Goal: Complete application form: Fill out and submit a form for a specific purpose

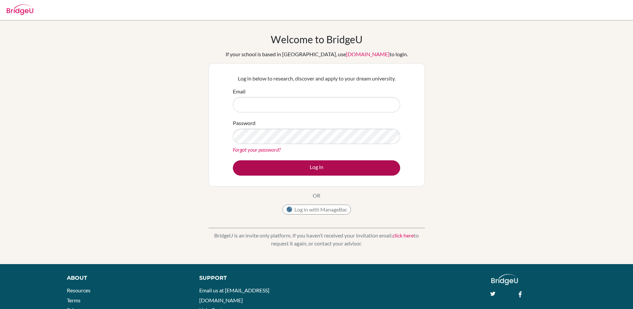
type input "[PERSON_NAME][EMAIL_ADDRESS][DOMAIN_NAME]"
click at [341, 172] on button "Log in" at bounding box center [316, 167] width 167 height 15
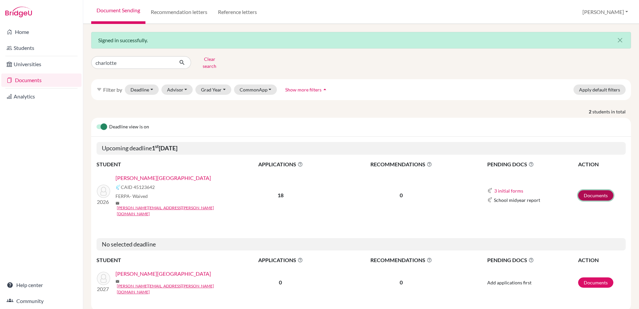
click at [597, 190] on link "Documents" at bounding box center [595, 195] width 35 height 10
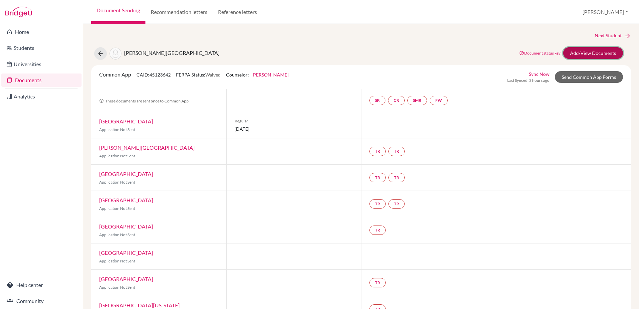
click at [580, 56] on link "Add/View Documents" at bounding box center [593, 53] width 60 height 12
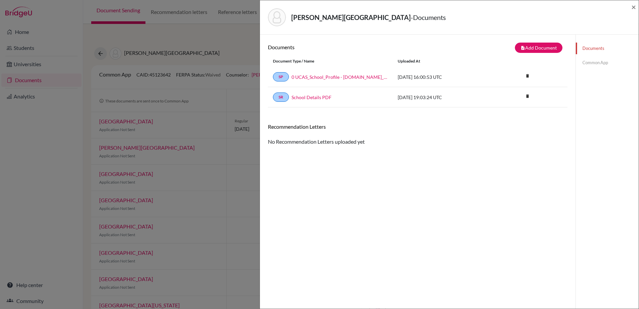
click at [581, 81] on div "Documents Common App" at bounding box center [606, 189] width 63 height 309
click at [584, 63] on link "Common App" at bounding box center [607, 63] width 63 height 12
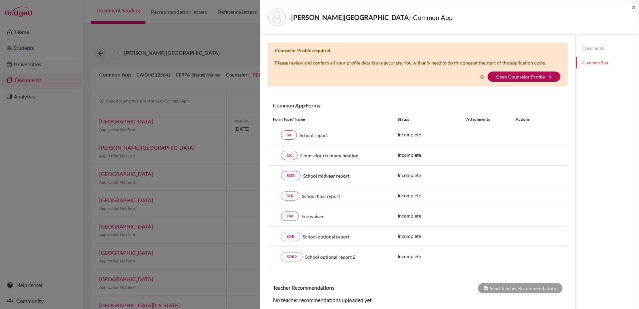
click at [509, 75] on link "Open Counselor Profile" at bounding box center [520, 77] width 49 height 6
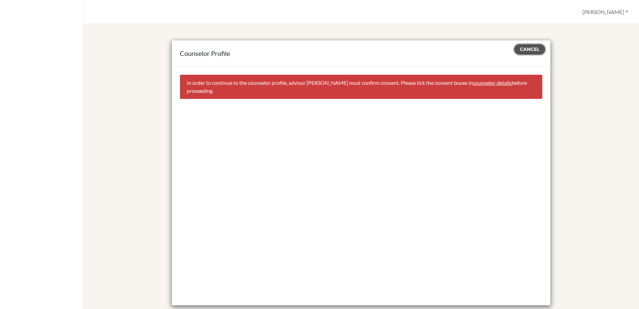
click at [524, 52] on span "Cancel" at bounding box center [530, 49] width 20 height 6
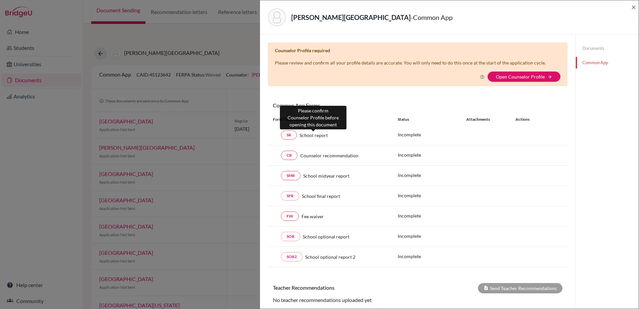
click at [318, 136] on span "School report" at bounding box center [313, 135] width 28 height 7
click at [291, 136] on link "SR" at bounding box center [289, 134] width 16 height 9
click at [234, 39] on div "Stiller, Charlotte - Common App × × Counselor Profile required Please review an…" at bounding box center [319, 154] width 639 height 309
click at [633, 5] on span "×" at bounding box center [633, 7] width 5 height 10
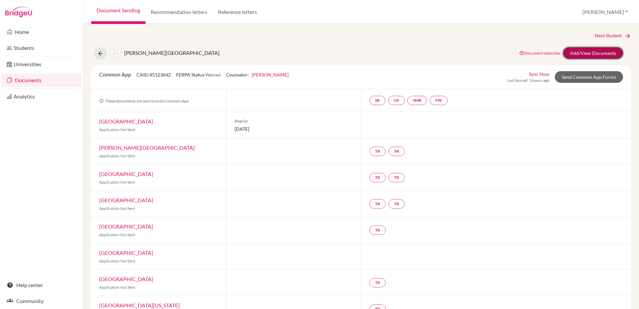
click at [602, 55] on link "Add/View Documents" at bounding box center [593, 53] width 60 height 12
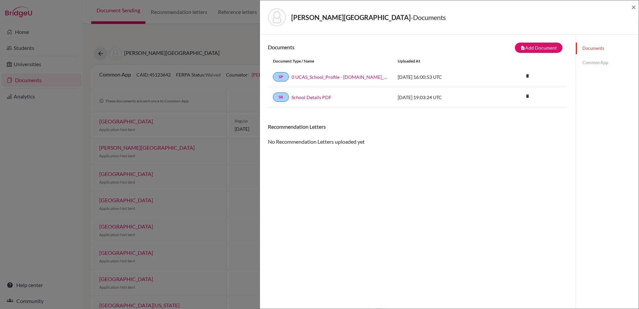
click at [581, 62] on link "Common App" at bounding box center [607, 63] width 63 height 12
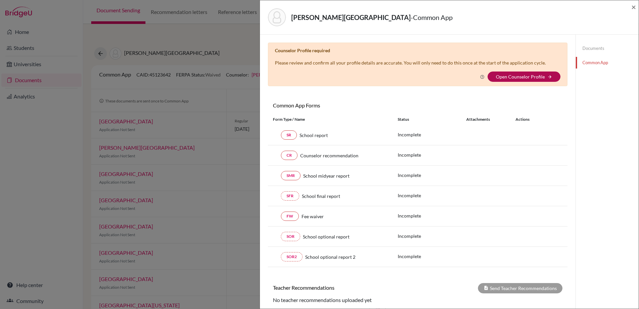
click at [512, 76] on link "Open Counselor Profile" at bounding box center [520, 77] width 49 height 6
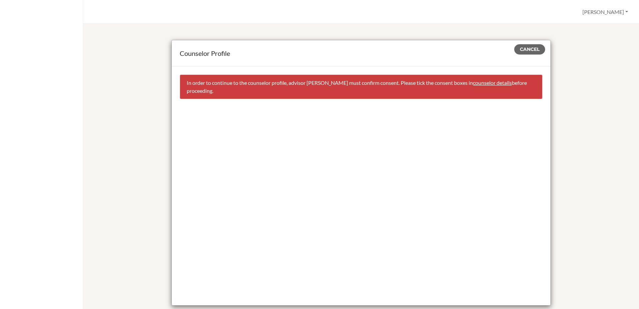
click at [484, 82] on link "counselor details" at bounding box center [492, 83] width 39 height 6
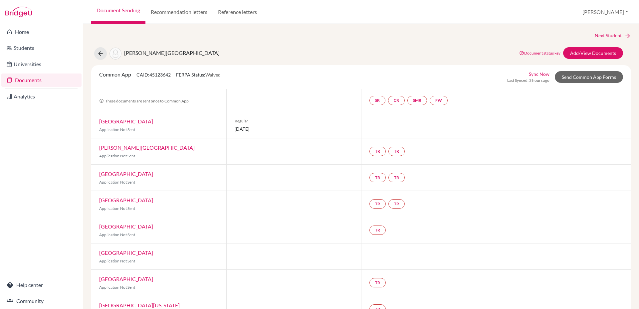
select select "380457"
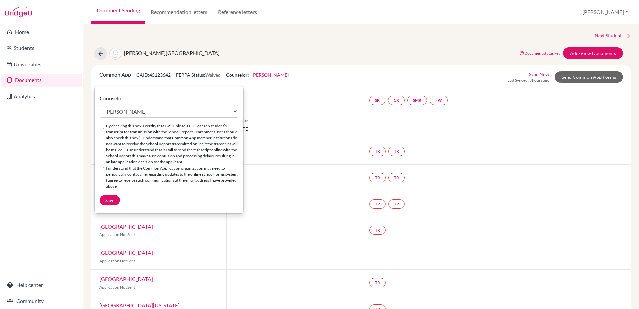
drag, startPoint x: 100, startPoint y: 127, endPoint x: 102, endPoint y: 136, distance: 9.6
click at [100, 127] on input "By checking this box, I certify that I will upload a PDF of each student’s tran…" at bounding box center [101, 127] width 4 height 4
checkbox input "true"
click at [101, 170] on input "I understand that the Common Application organization may need to periodically …" at bounding box center [101, 169] width 4 height 4
checkbox input "true"
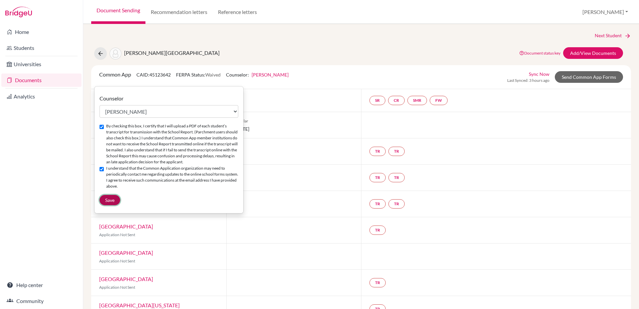
click at [110, 197] on span "Save" at bounding box center [109, 200] width 9 height 6
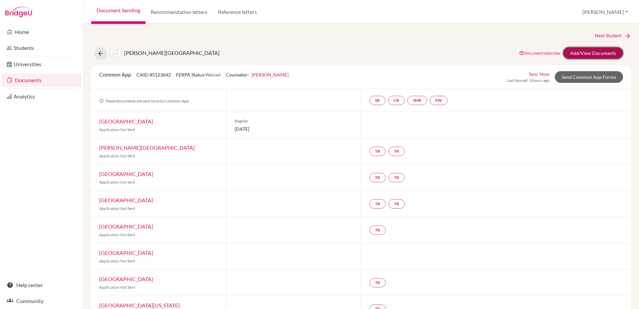
click at [601, 51] on link "Add/View Documents" at bounding box center [593, 53] width 60 height 12
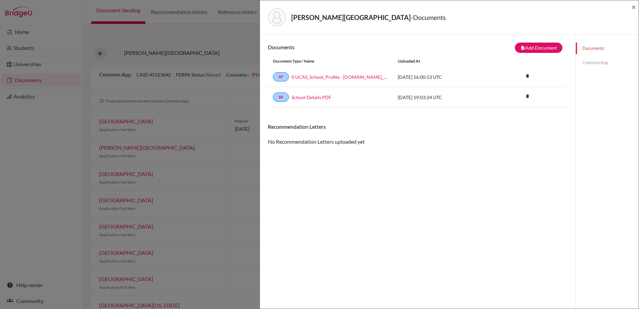
click at [580, 61] on link "Common App" at bounding box center [607, 63] width 63 height 12
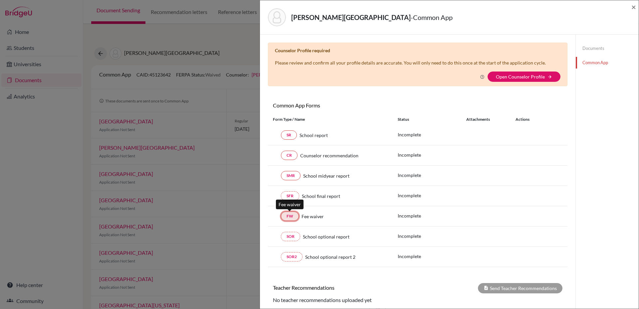
click at [288, 219] on link "FW" at bounding box center [290, 216] width 18 height 9
click at [520, 77] on link "Open Counselor Profile" at bounding box center [520, 77] width 49 height 6
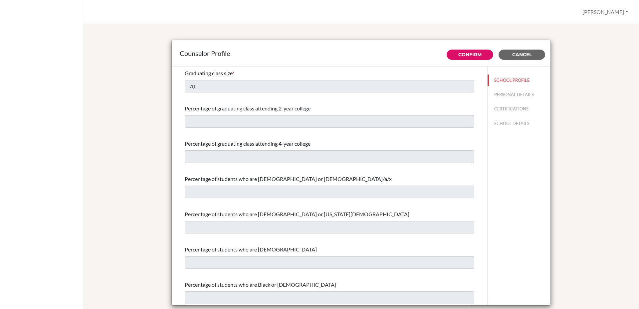
select select "1"
select select "351099"
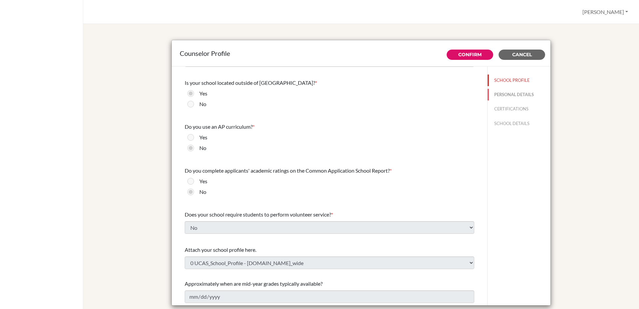
click at [491, 93] on button "PERSONAL DETAILS" at bounding box center [518, 95] width 63 height 12
type input "Melody"
type input "[PERSON_NAME]"
type input "Mrs"
type input "44.1691622321"
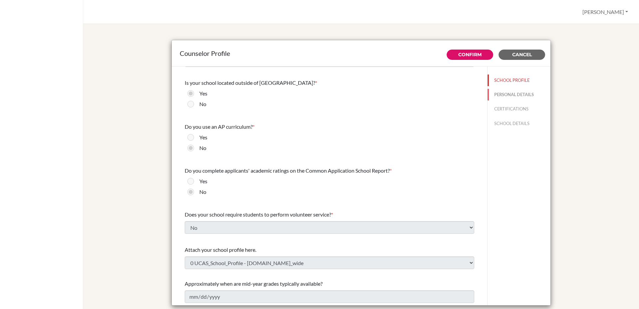
type input "[EMAIL_ADDRESS][PERSON_NAME][DOMAIN_NAME]"
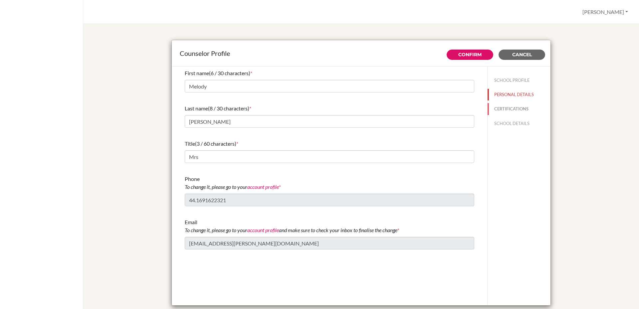
click at [497, 108] on button "CERTIFICATIONS" at bounding box center [518, 109] width 63 height 12
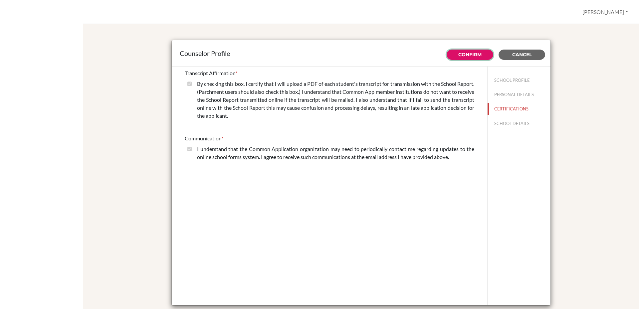
click at [460, 56] on link "Confirm" at bounding box center [469, 55] width 23 height 6
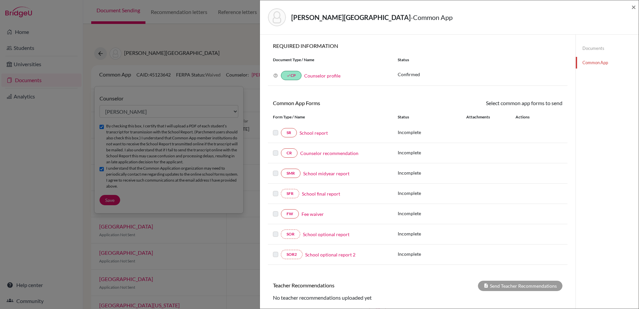
select select "380457"
click at [286, 216] on link "FW" at bounding box center [290, 213] width 18 height 9
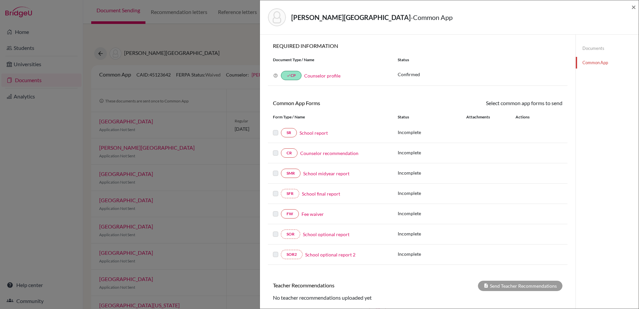
click at [307, 216] on link "Fee waiver" at bounding box center [312, 214] width 22 height 7
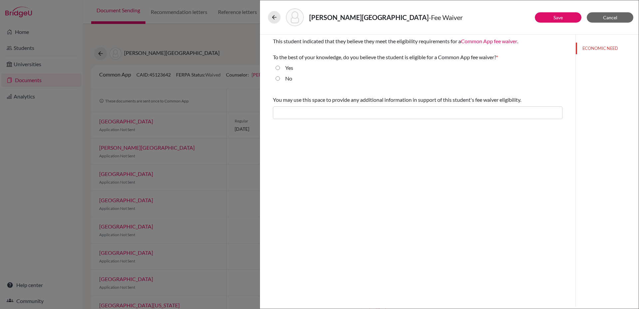
click at [279, 68] on input "Yes" at bounding box center [277, 68] width 4 height 8
radio input "true"
click at [552, 17] on button "Save" at bounding box center [558, 17] width 47 height 10
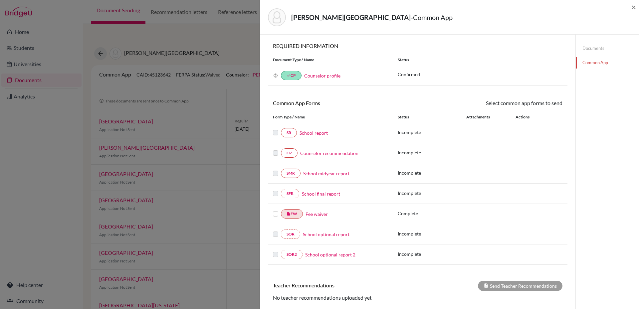
click at [318, 134] on link "School report" at bounding box center [313, 132] width 28 height 7
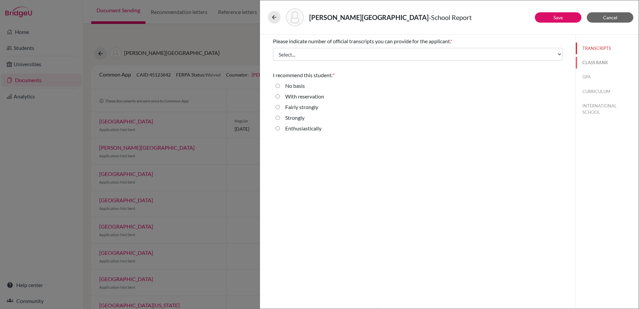
click at [589, 63] on button "CLASS RANK" at bounding box center [607, 63] width 63 height 12
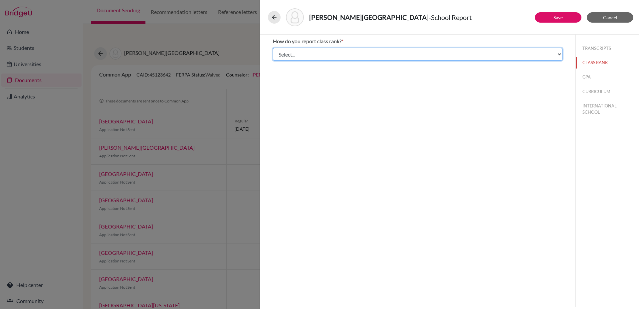
click at [552, 56] on select "Select... Exact Decile Quintile Quartile None" at bounding box center [417, 54] width 289 height 13
select select "5"
click at [273, 48] on select "Select... Exact Decile Quintile Quartile None" at bounding box center [417, 54] width 289 height 13
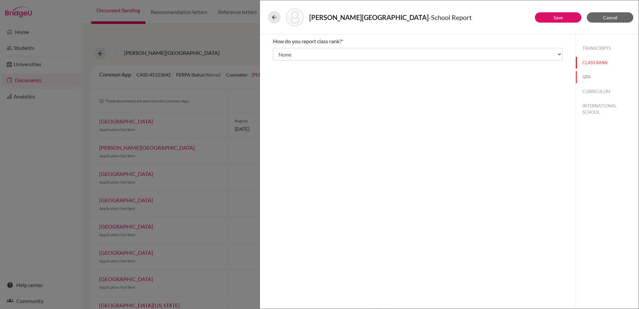
click at [588, 77] on button "GPA" at bounding box center [607, 77] width 63 height 12
click at [277, 63] on input "No" at bounding box center [277, 63] width 4 height 8
radio input "true"
click at [592, 89] on button "CURRICULUM" at bounding box center [607, 92] width 63 height 12
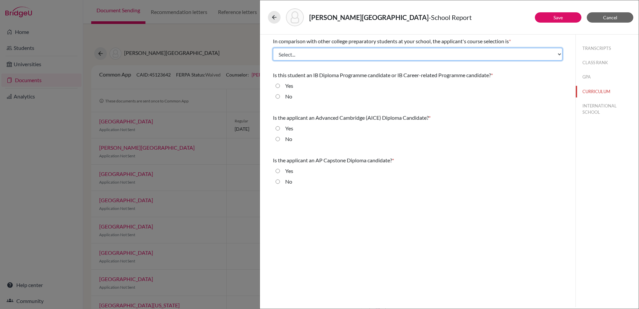
click at [337, 56] on select "Select... Less than demanding Average [PERSON_NAME] Very demanding Most demandi…" at bounding box center [417, 54] width 289 height 13
select select "3"
click at [273, 48] on select "Select... Less than demanding Average [PERSON_NAME] Very demanding Most demandi…" at bounding box center [417, 54] width 289 height 13
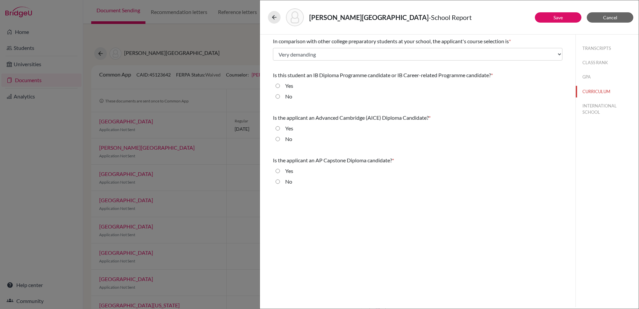
click at [278, 87] on input "Yes" at bounding box center [277, 86] width 4 height 8
radio input "true"
click at [278, 140] on input "No" at bounding box center [277, 139] width 4 height 8
radio input "true"
click at [277, 181] on input "No" at bounding box center [277, 182] width 4 height 8
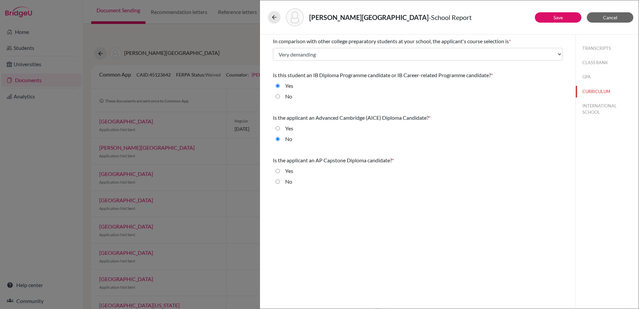
radio input "true"
click at [557, 18] on link "Save" at bounding box center [557, 18] width 9 height 6
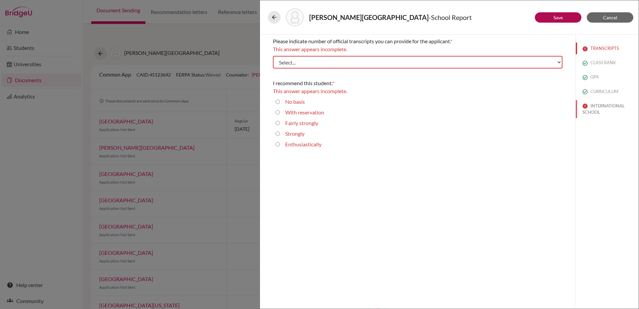
click at [595, 109] on button "INTERNATIONAL SCHOOL" at bounding box center [607, 109] width 63 height 18
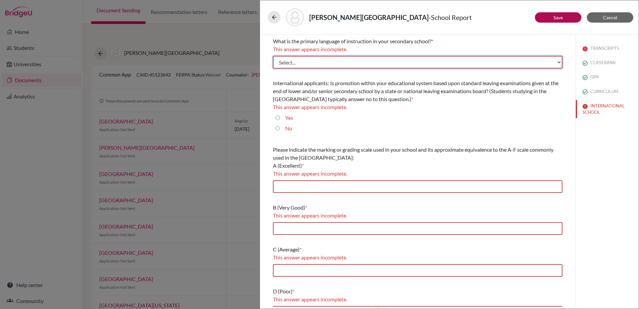
click at [353, 63] on select "Select... Albanian Arabic Armenian Assamese Azerbaijani Belarusian Bengali Bulg…" at bounding box center [417, 62] width 289 height 13
select select "14"
click at [273, 56] on select "Select... Albanian Arabic Armenian Assamese Azerbaijani Belarusian Bengali Bulg…" at bounding box center [417, 62] width 289 height 13
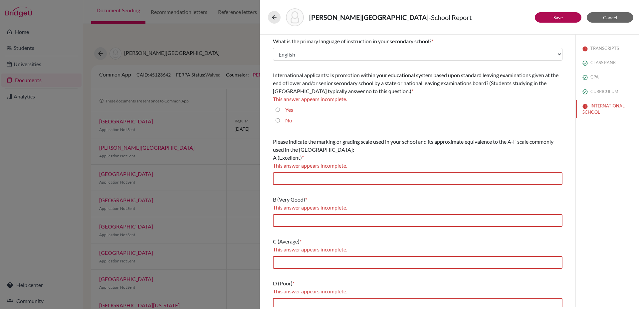
click at [278, 110] on input "Yes" at bounding box center [277, 110] width 4 height 8
radio input "true"
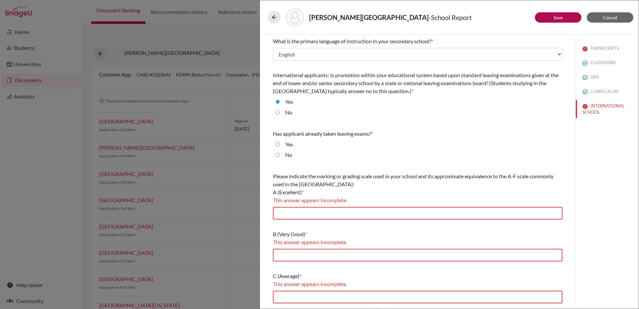
click at [276, 156] on input "No" at bounding box center [277, 155] width 4 height 8
radio input "true"
click at [363, 212] on input "text" at bounding box center [417, 213] width 289 height 13
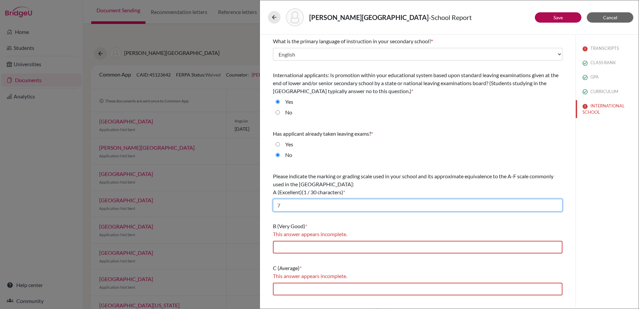
type input "7"
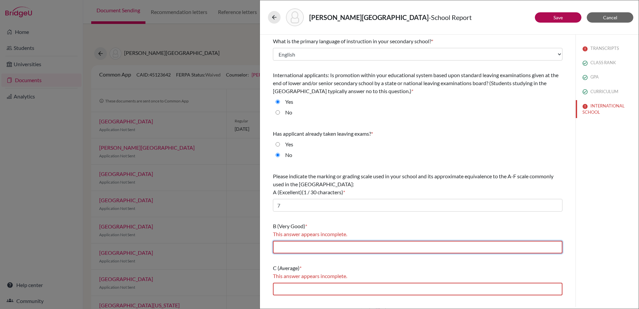
click at [334, 247] on input "text" at bounding box center [417, 247] width 289 height 13
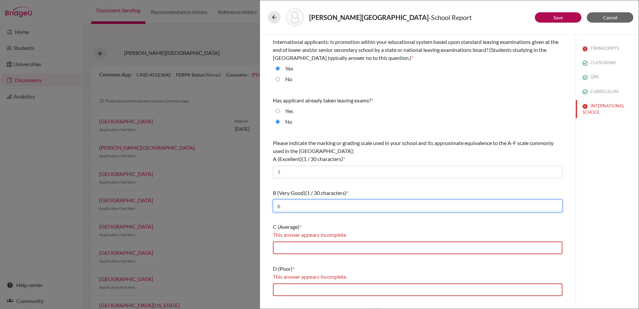
scroll to position [67, 0]
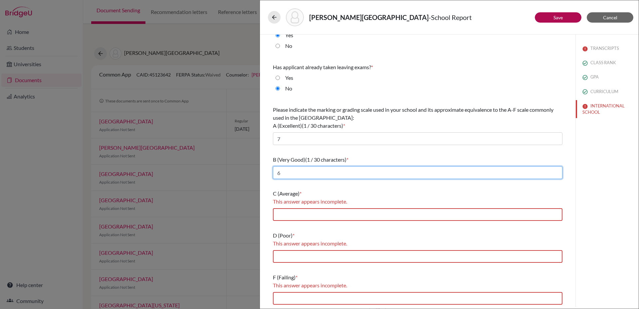
type input "6"
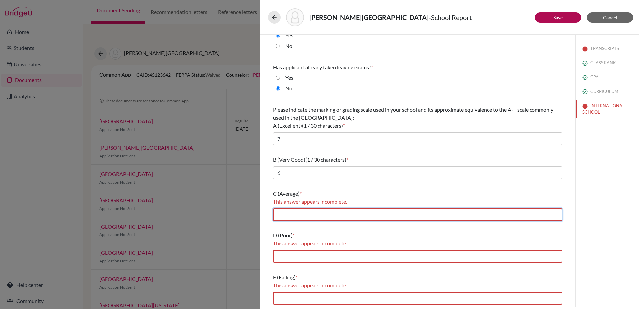
click at [317, 214] on input "text" at bounding box center [417, 214] width 289 height 13
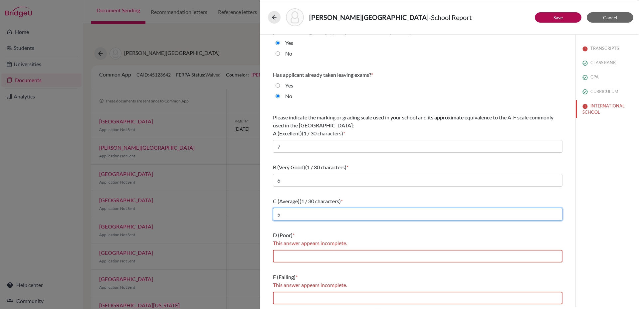
scroll to position [59, 0]
type input "5"
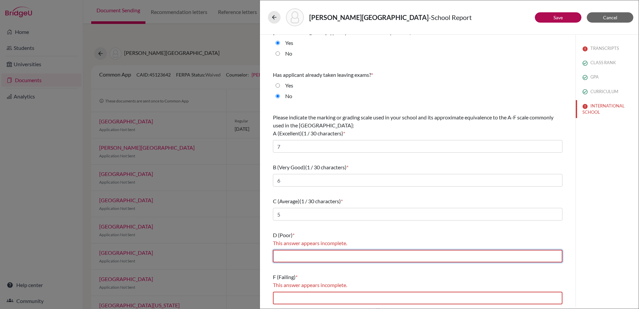
click at [308, 254] on input "text" at bounding box center [417, 256] width 289 height 13
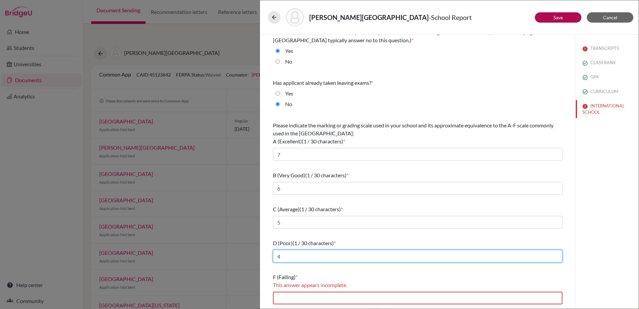
scroll to position [51, 0]
type input "4"
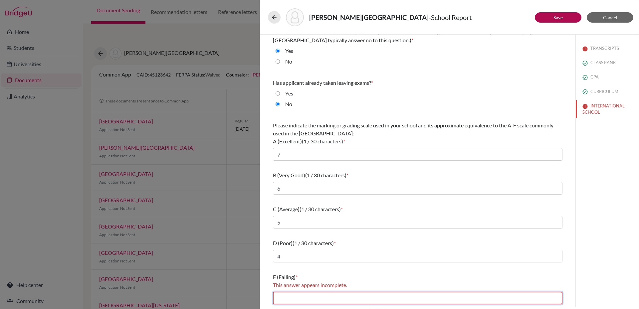
click at [306, 295] on input "text" at bounding box center [417, 298] width 289 height 13
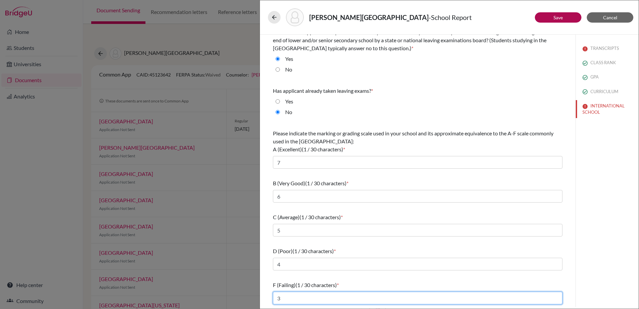
type input "3"
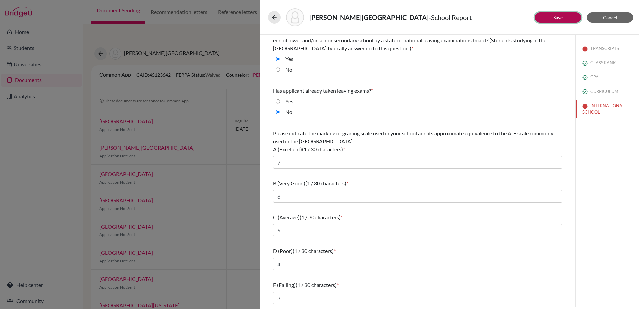
click at [558, 17] on link "Save" at bounding box center [557, 18] width 9 height 6
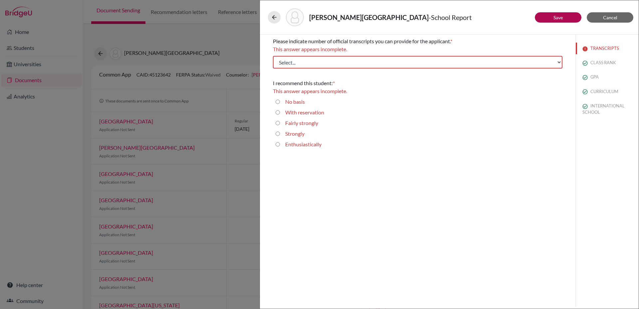
click at [279, 145] on input "Enthusiastically" at bounding box center [277, 144] width 4 height 8
radio input "true"
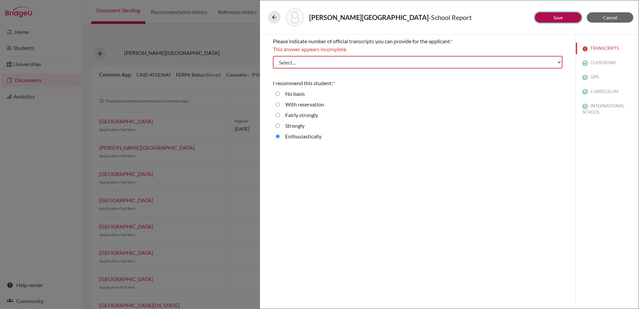
click at [557, 15] on link "Save" at bounding box center [557, 18] width 9 height 6
click at [616, 16] on span "Cancel" at bounding box center [610, 18] width 14 height 6
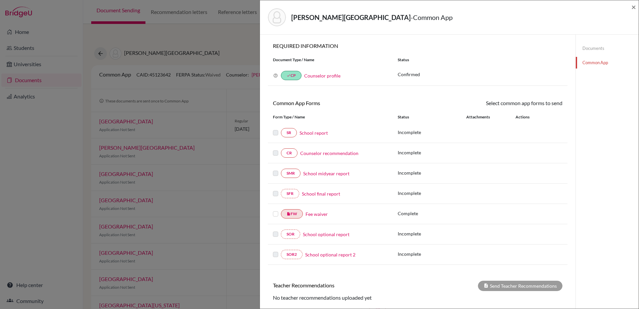
click at [310, 131] on link "School report" at bounding box center [313, 132] width 28 height 7
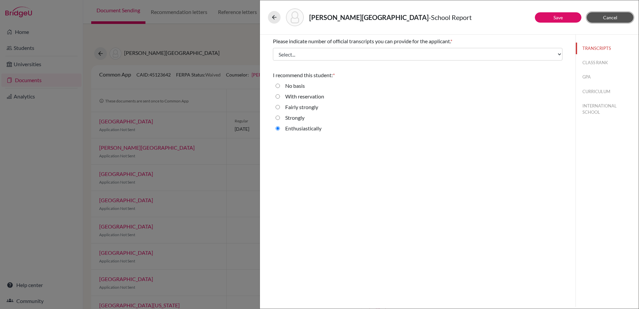
click at [616, 21] on button "Cancel" at bounding box center [610, 17] width 47 height 10
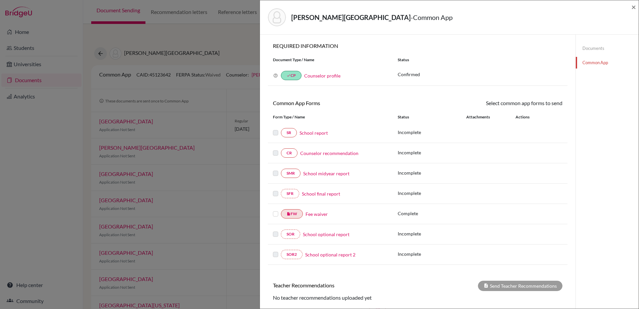
click at [333, 153] on link "Counselor recommendation" at bounding box center [329, 153] width 58 height 7
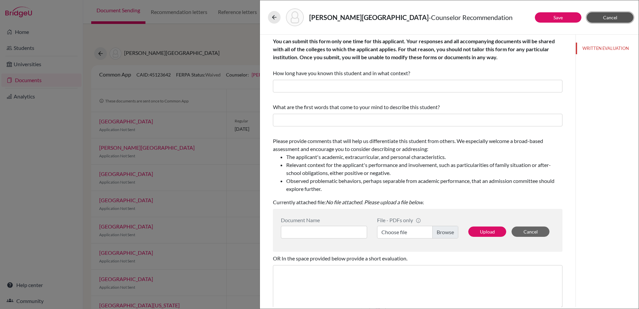
click at [619, 19] on button "Cancel" at bounding box center [610, 17] width 47 height 10
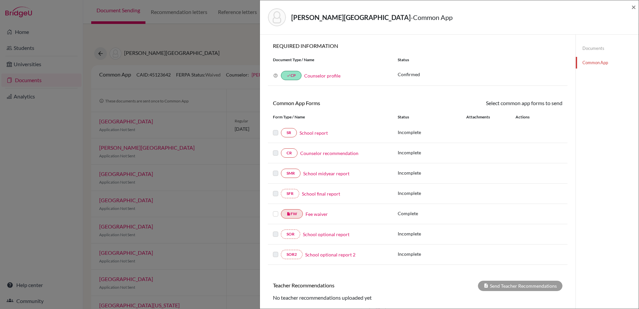
click at [337, 174] on link "School midyear report" at bounding box center [326, 173] width 46 height 7
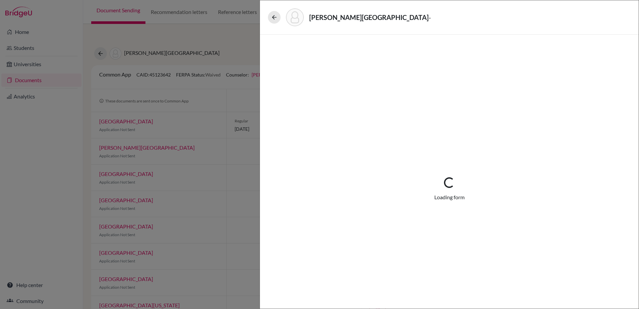
select select "5"
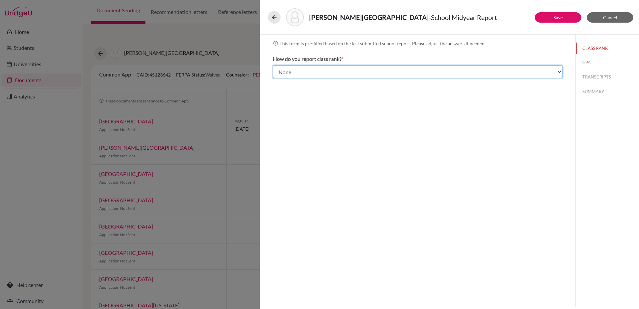
click at [405, 74] on select "Select... Exact Decile Quintile Quartile None" at bounding box center [417, 72] width 289 height 13
click at [273, 66] on select "Select... Exact Decile Quintile Quartile None" at bounding box center [417, 72] width 289 height 13
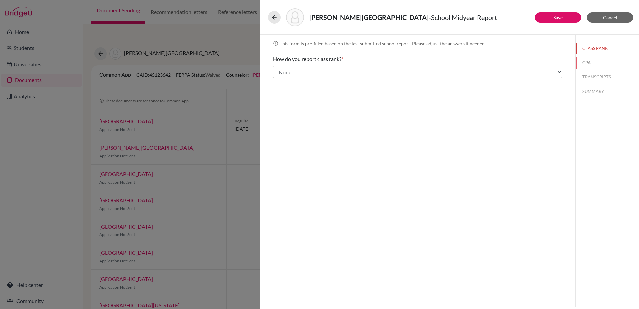
click at [585, 62] on button "GPA" at bounding box center [607, 63] width 63 height 12
click at [583, 80] on button "TRANSCRIPTS" at bounding box center [607, 77] width 63 height 12
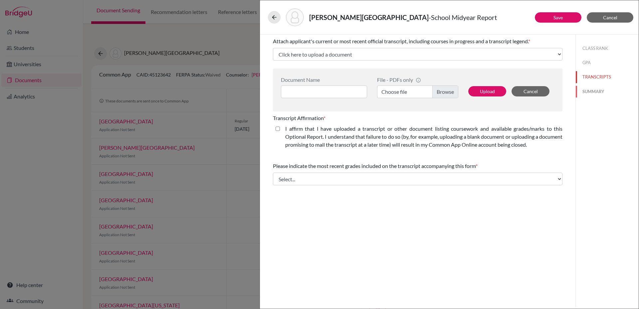
click at [596, 91] on button "SUMMARY" at bounding box center [607, 92] width 63 height 12
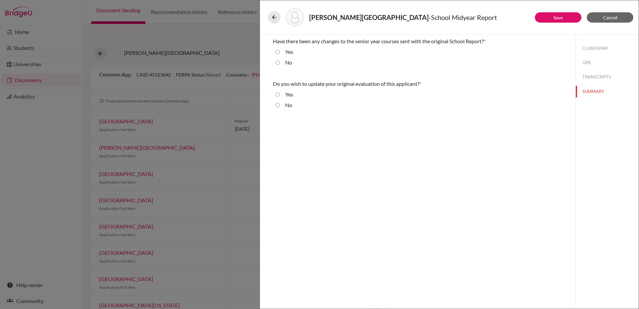
click at [279, 63] on input "No" at bounding box center [277, 63] width 4 height 8
radio input "true"
click at [278, 104] on input "No" at bounding box center [277, 105] width 4 height 8
radio input "true"
click at [562, 17] on link "Save" at bounding box center [557, 18] width 9 height 6
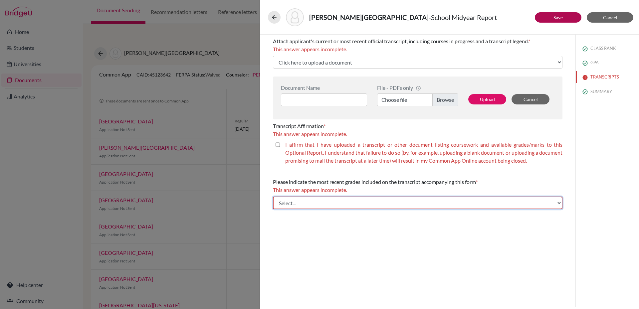
click at [407, 204] on select "Select... Final junior year grades 1st Quarter senior year grades 2nd Quarter/1…" at bounding box center [417, 203] width 289 height 13
click at [273, 197] on select "Select... Final junior year grades 1st Quarter senior year grades 2nd Quarter/1…" at bounding box center [417, 203] width 289 height 13
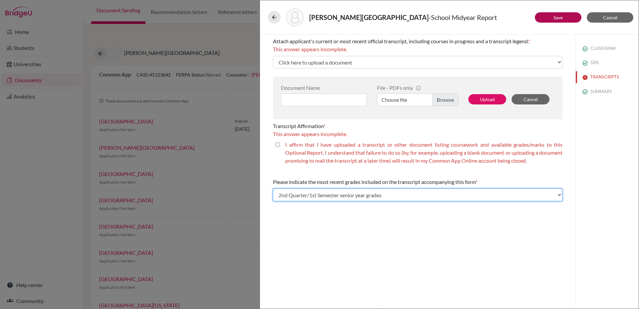
click at [404, 197] on select "Select... Final junior year grades 1st Quarter senior year grades 2nd Quarter/1…" at bounding box center [417, 195] width 289 height 13
click at [379, 196] on select "Select... Final junior year grades 1st Quarter senior year grades 2nd Quarter/1…" at bounding box center [417, 195] width 289 height 13
drag, startPoint x: 379, startPoint y: 198, endPoint x: 286, endPoint y: 198, distance: 92.8
click at [286, 200] on select "Select... Final junior year grades 1st Quarter senior year grades 2nd Quarter/1…" at bounding box center [417, 195] width 289 height 13
click at [387, 196] on select "Select... Final junior year grades 1st Quarter senior year grades 2nd Quarter/1…" at bounding box center [417, 195] width 289 height 13
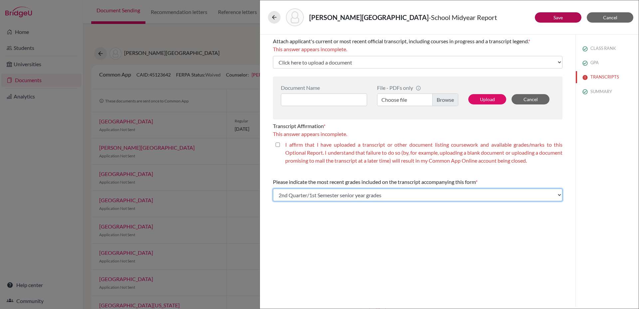
click at [416, 195] on select "Select... Final junior year grades 1st Quarter senior year grades 2nd Quarter/1…" at bounding box center [417, 195] width 289 height 13
select select "5"
click at [273, 189] on select "Select... Final junior year grades 1st Quarter senior year grades 2nd Quarter/1…" at bounding box center [417, 195] width 289 height 13
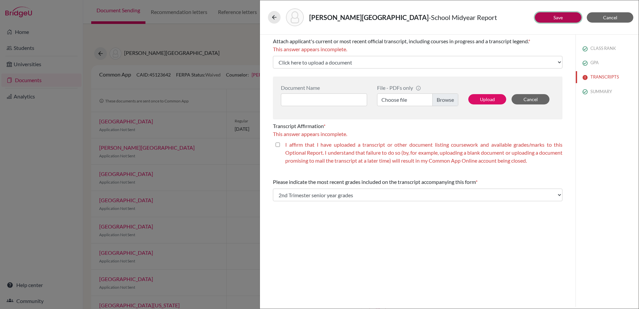
click at [563, 21] on button "Save" at bounding box center [558, 17] width 47 height 10
click at [611, 15] on span "Cancel" at bounding box center [610, 18] width 14 height 6
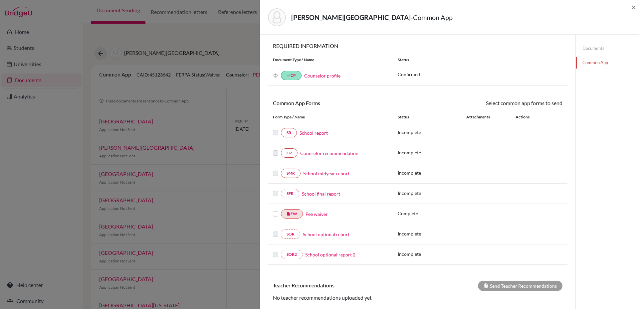
click at [315, 132] on link "School report" at bounding box center [313, 132] width 28 height 7
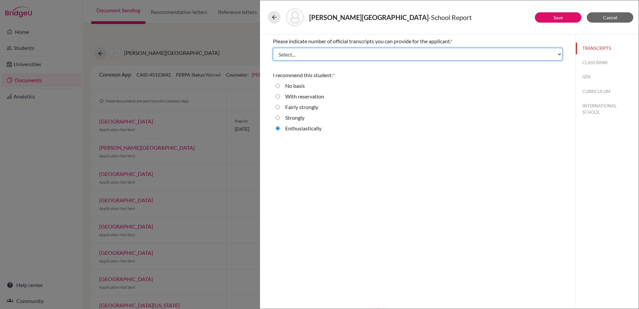
click at [557, 57] on select "Select... 1 2 3 4" at bounding box center [417, 54] width 289 height 13
select select "1"
click at [273, 48] on select "Select... 1 2 3 4" at bounding box center [417, 54] width 289 height 13
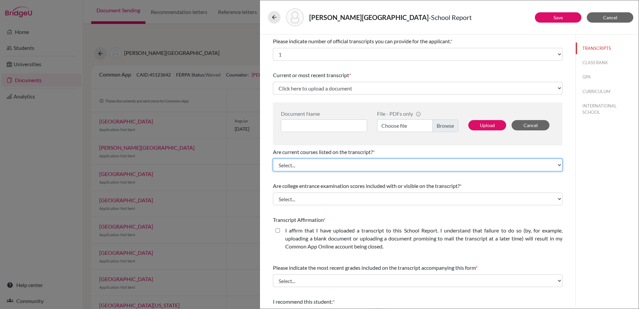
click at [406, 163] on select "Select... Yes No" at bounding box center [417, 165] width 289 height 13
select select "0"
click at [273, 159] on select "Select... Yes No" at bounding box center [417, 165] width 289 height 13
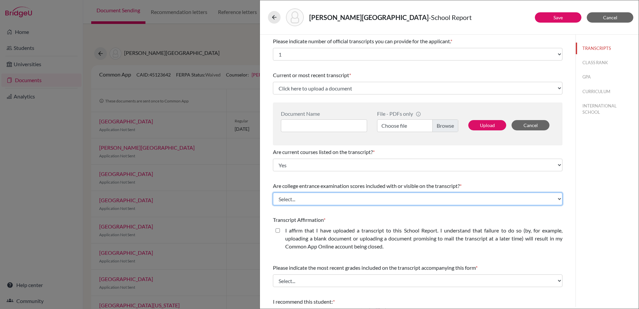
click at [404, 202] on select "Select... Yes No" at bounding box center [417, 199] width 289 height 13
select select "1"
click at [273, 193] on select "Select... Yes No" at bounding box center [417, 199] width 289 height 13
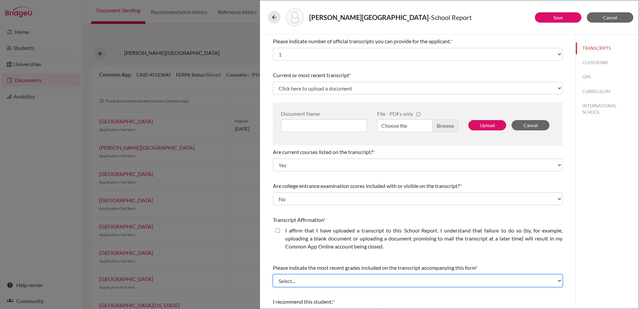
click at [359, 281] on select "Select... Final junior year grades 1st Quarter senior year grades 2nd Quarter/1…" at bounding box center [417, 280] width 289 height 13
select select "5"
click at [273, 274] on select "Select... Final junior year grades 1st Quarter senior year grades 2nd Quarter/1…" at bounding box center [417, 280] width 289 height 13
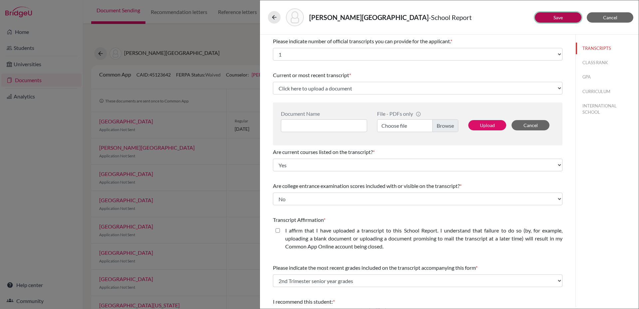
click at [559, 19] on link "Save" at bounding box center [557, 18] width 9 height 6
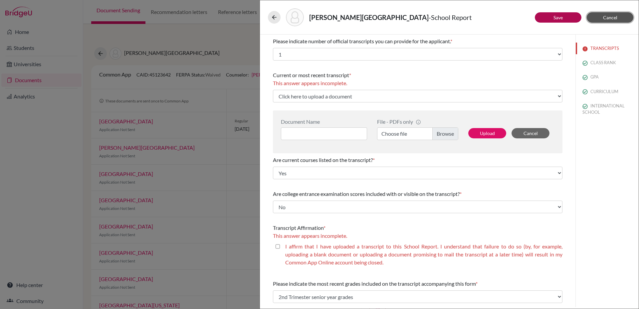
click at [609, 18] on span "Cancel" at bounding box center [610, 18] width 14 height 6
